Goal: Task Accomplishment & Management: Use online tool/utility

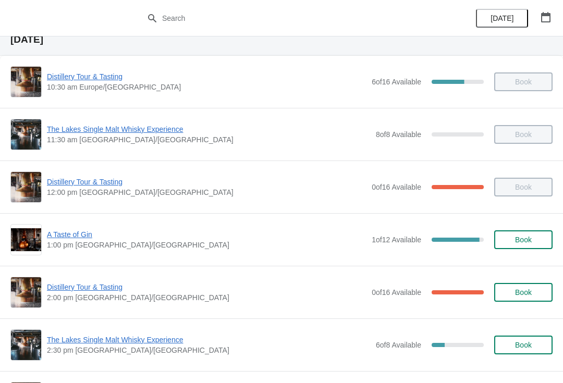
scroll to position [41, 0]
click at [104, 292] on span "Distillery Tour & Tasting" at bounding box center [207, 287] width 320 height 10
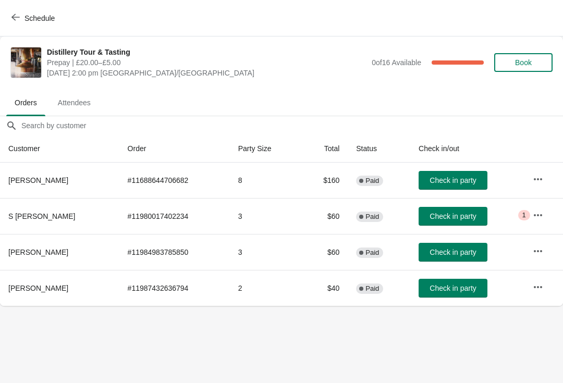
click at [432, 218] on span "Check in party" at bounding box center [453, 216] width 46 height 8
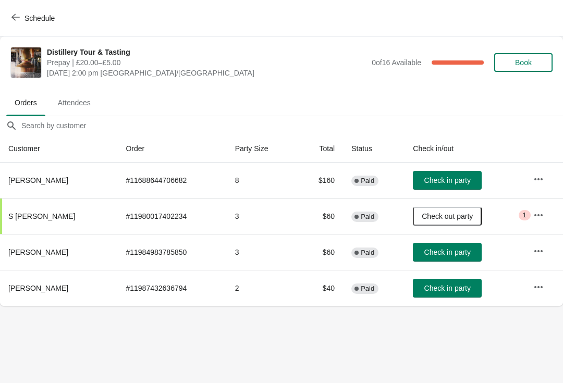
click at [516, 212] on td "Check out party" at bounding box center [465, 216] width 120 height 36
click at [545, 218] on button "button" at bounding box center [538, 215] width 19 height 19
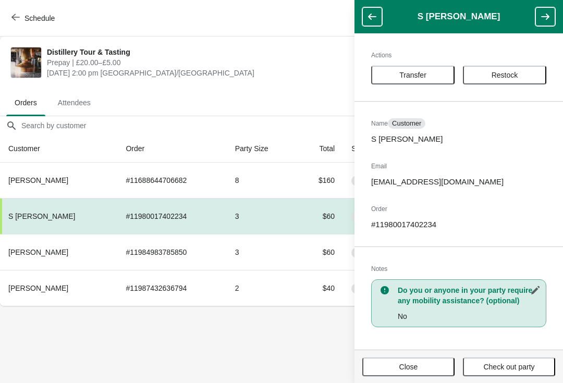
click at [532, 212] on h2 "Order" at bounding box center [458, 209] width 175 height 10
click at [408, 375] on button "Close" at bounding box center [408, 367] width 92 height 19
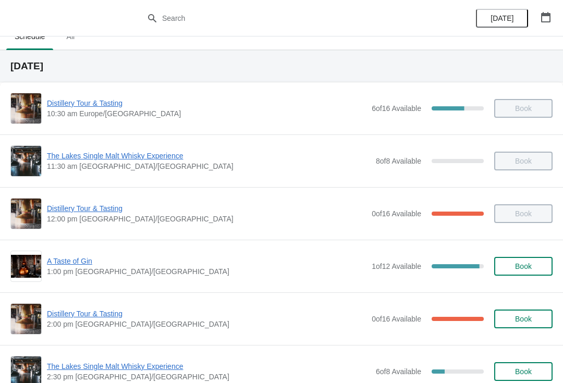
scroll to position [28, 0]
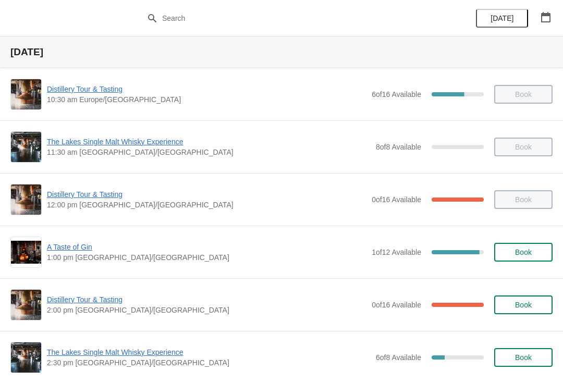
click at [220, 296] on span "Distillery Tour & Tasting" at bounding box center [207, 300] width 320 height 10
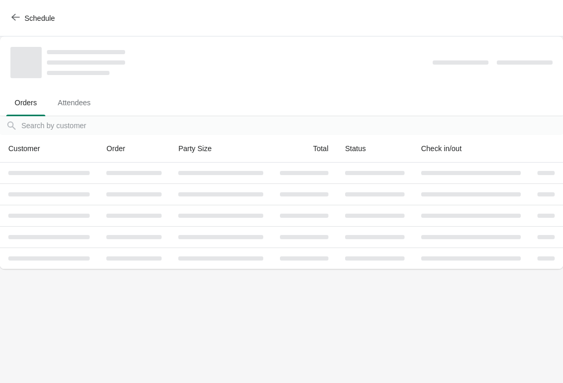
scroll to position [0, 0]
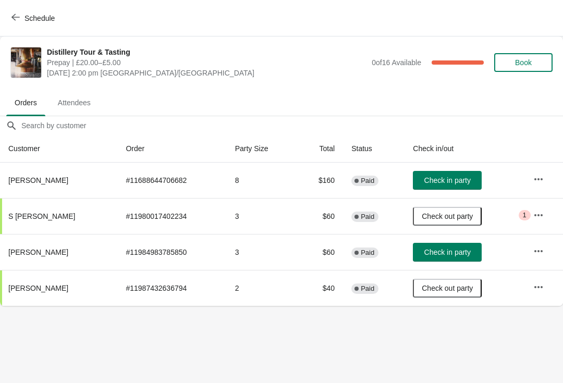
click at [17, 15] on icon "button" at bounding box center [15, 17] width 8 height 8
